Goal: Navigation & Orientation: Go to known website

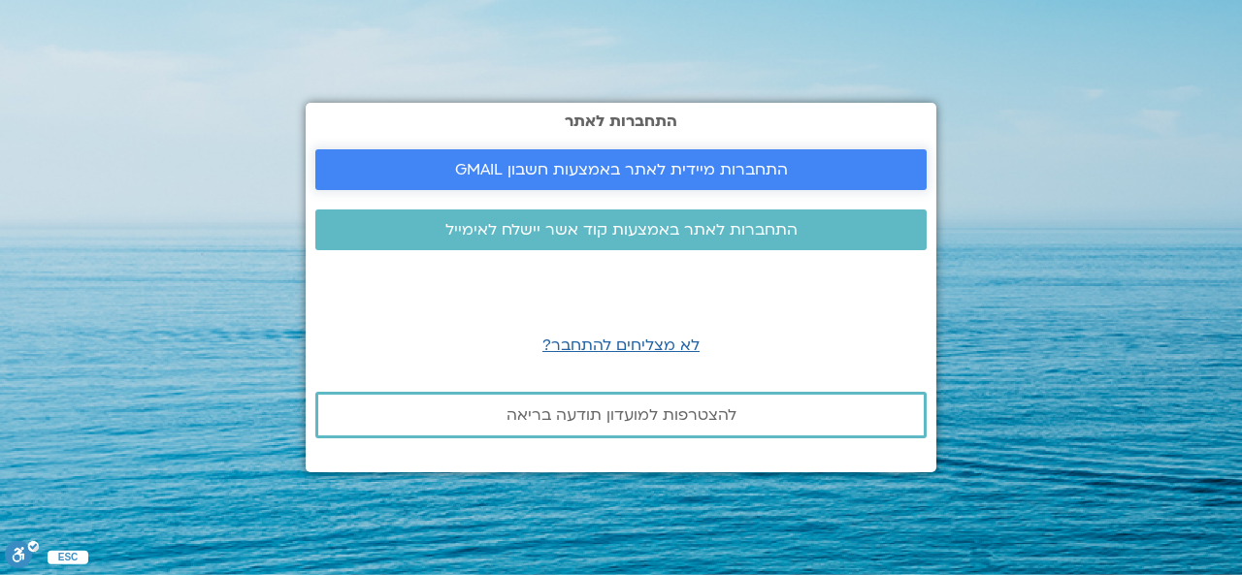
click at [600, 170] on span "התחברות מיידית לאתר באמצעות חשבון GMAIL" at bounding box center [621, 169] width 333 height 17
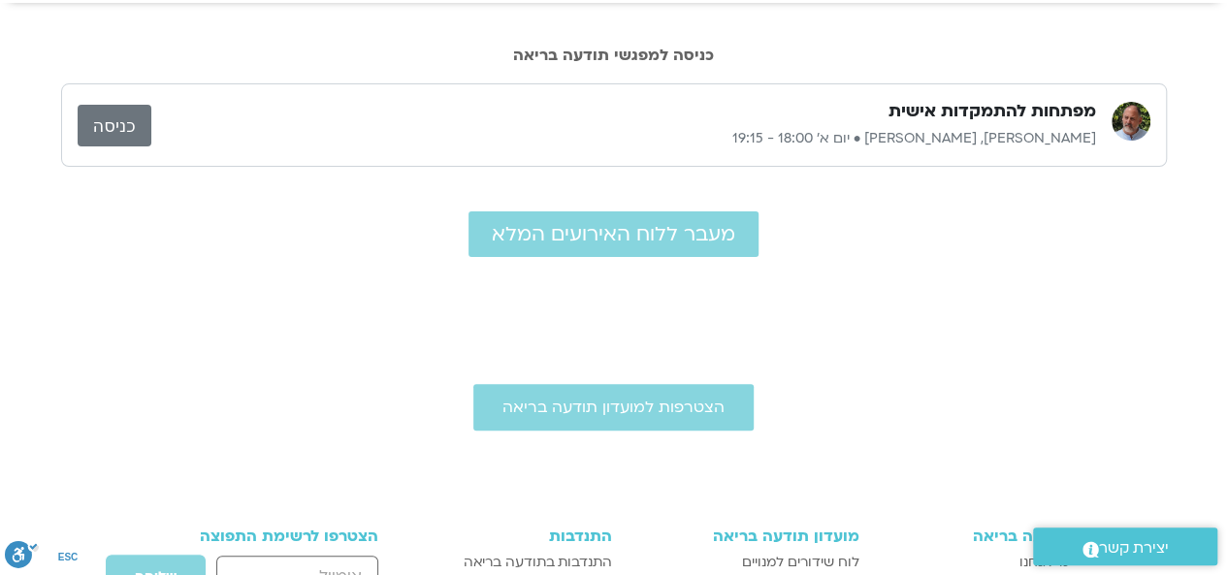
scroll to position [107, 0]
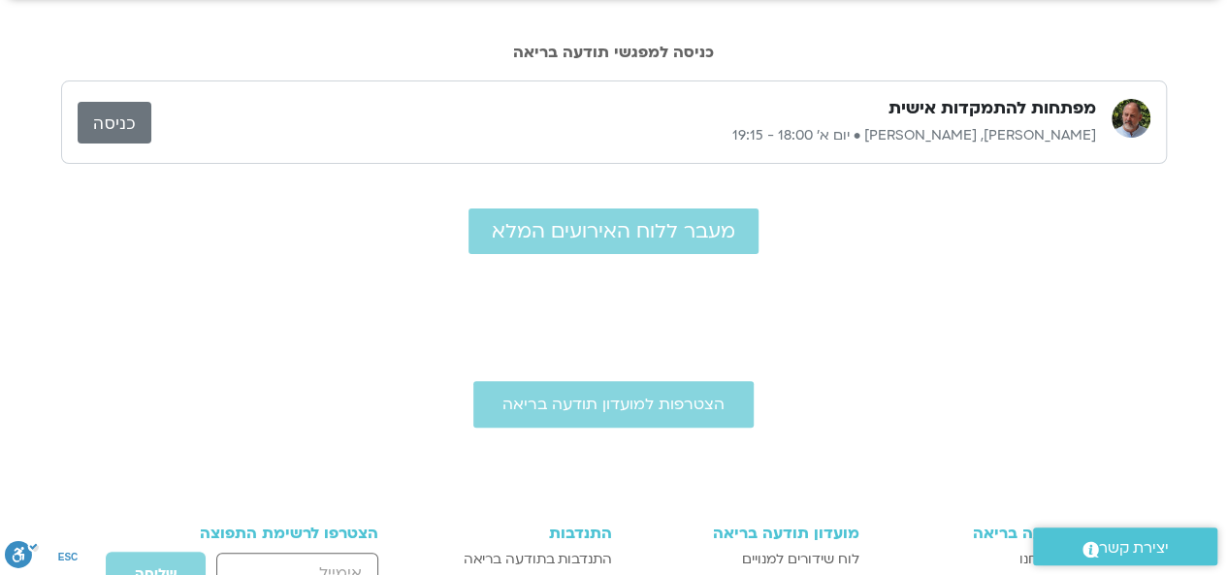
click at [99, 130] on link "כניסה" at bounding box center [115, 123] width 74 height 42
